Goal: Transaction & Acquisition: Purchase product/service

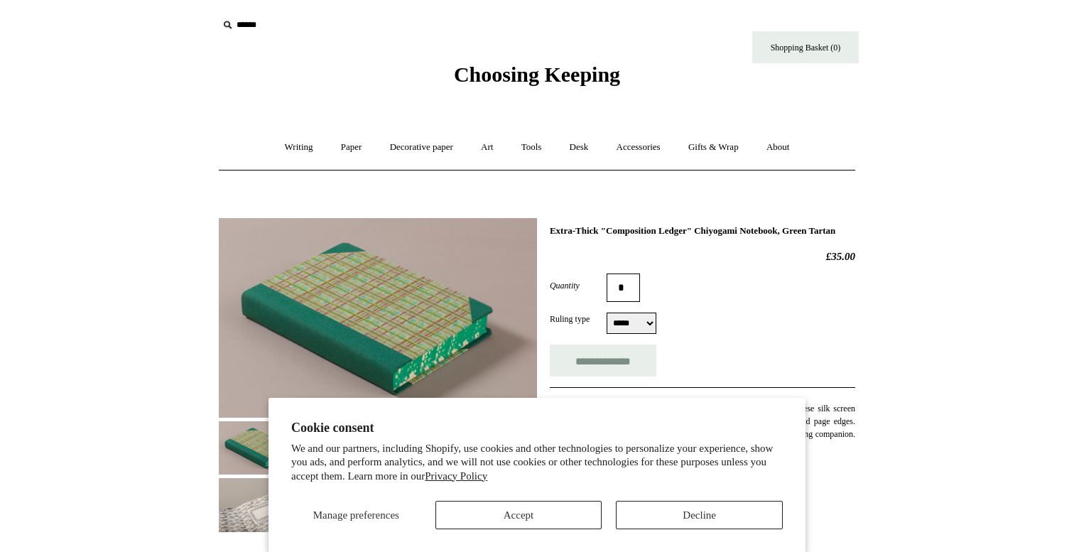
select select "*****"
click at [667, 503] on button "Decline" at bounding box center [699, 515] width 167 height 28
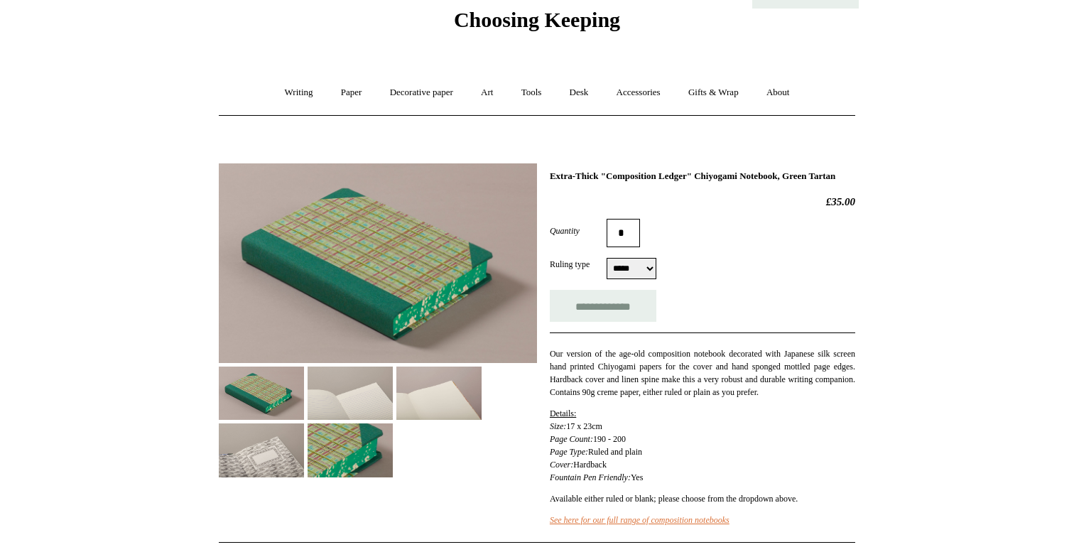
scroll to position [82, 0]
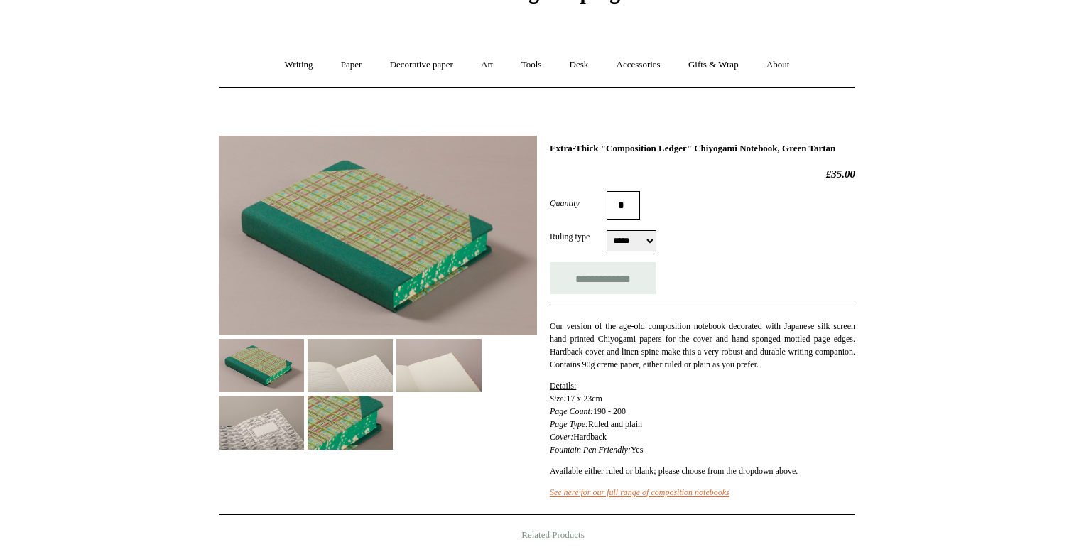
click at [448, 362] on img at bounding box center [438, 365] width 85 height 53
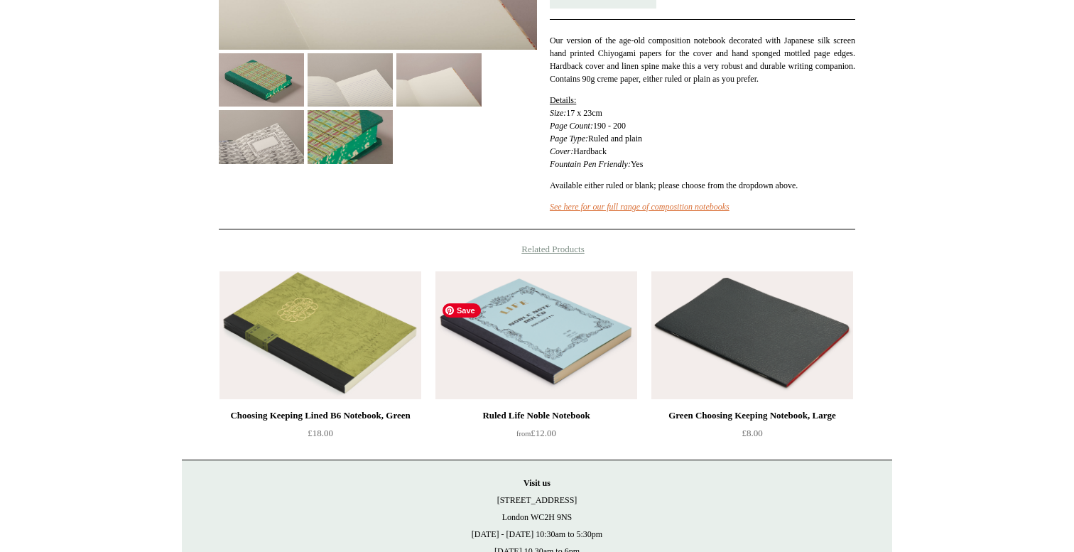
scroll to position [0, 0]
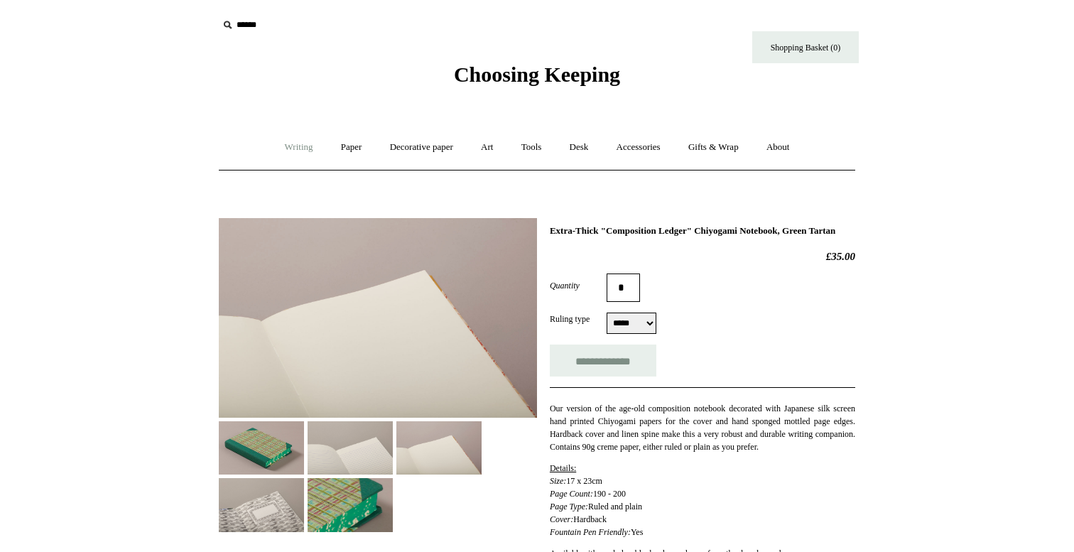
click at [304, 150] on link "Writing +" at bounding box center [299, 148] width 54 height 38
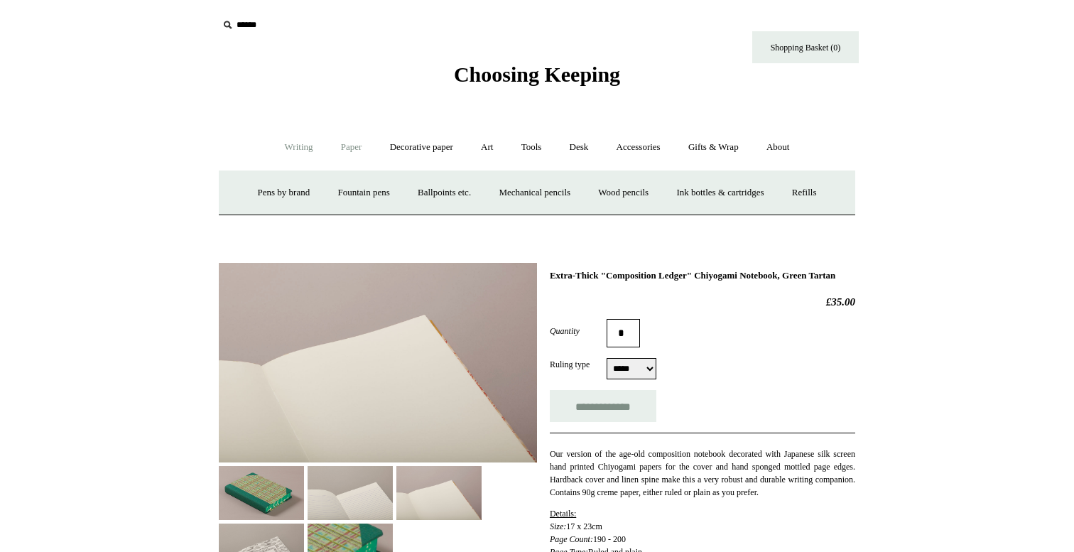
click at [331, 149] on link "Paper +" at bounding box center [351, 148] width 47 height 38
click at [494, 193] on link "Sketchbooks +" at bounding box center [516, 193] width 72 height 38
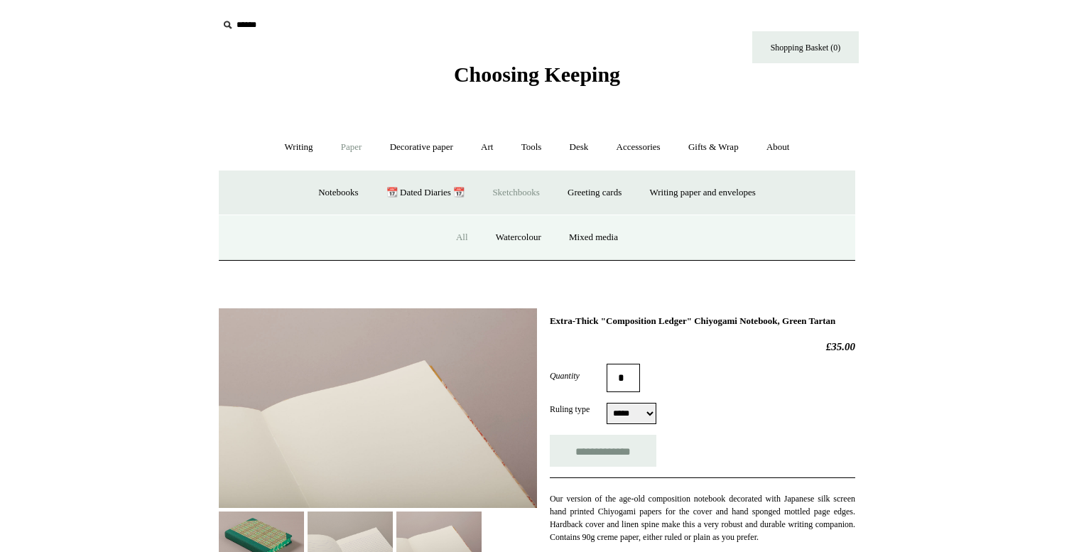
click at [463, 232] on link "All" at bounding box center [462, 238] width 38 height 38
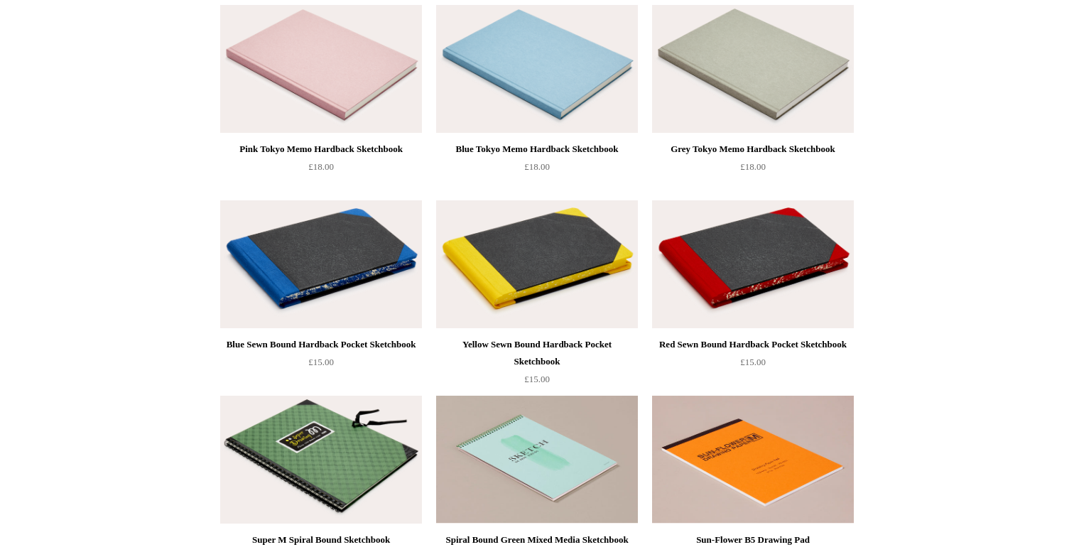
scroll to position [732, 0]
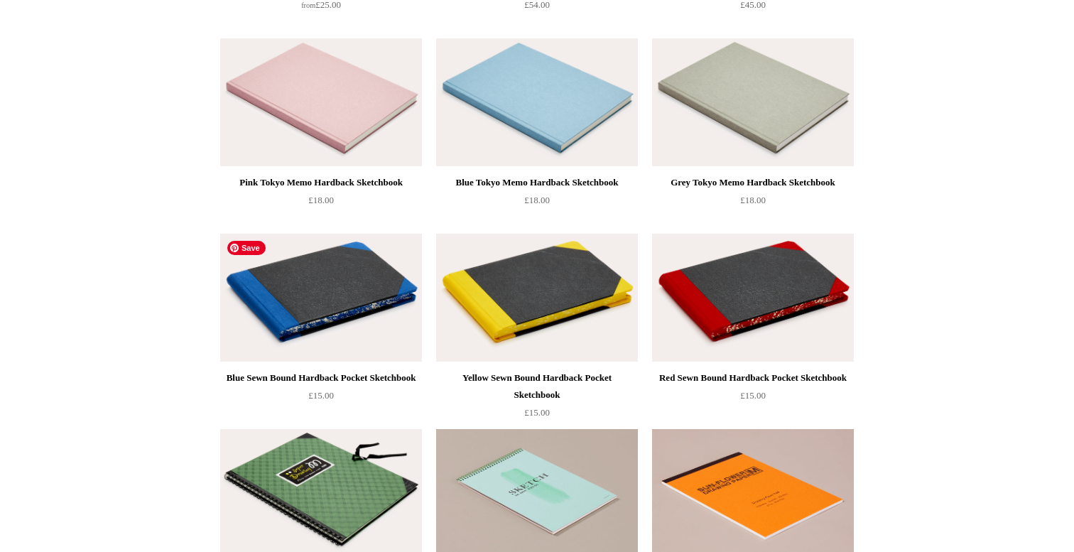
click at [389, 326] on img at bounding box center [321, 298] width 202 height 128
